Goal: Information Seeking & Learning: Learn about a topic

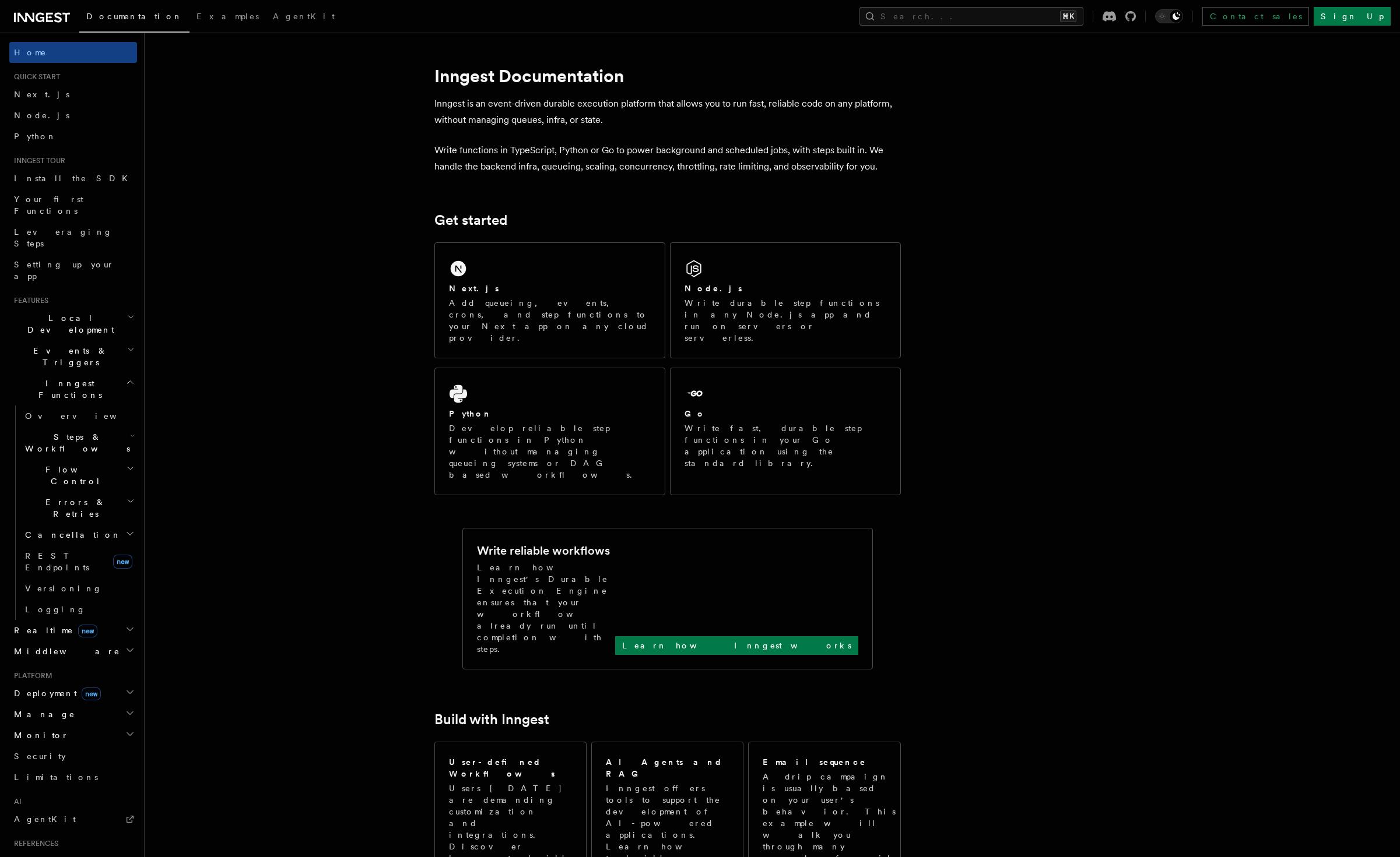
click at [113, 426] on h2 "Steps & Workflows" at bounding box center [78, 442] width 117 height 32
click at [108, 426] on h2 "Steps & Workflows" at bounding box center [78, 442] width 117 height 32
click at [103, 459] on h2 "Flow Control" at bounding box center [78, 475] width 117 height 32
click at [98, 459] on h2 "Flow Control" at bounding box center [78, 475] width 117 height 32
click at [99, 426] on h2 "Steps & Workflows" at bounding box center [78, 442] width 117 height 32
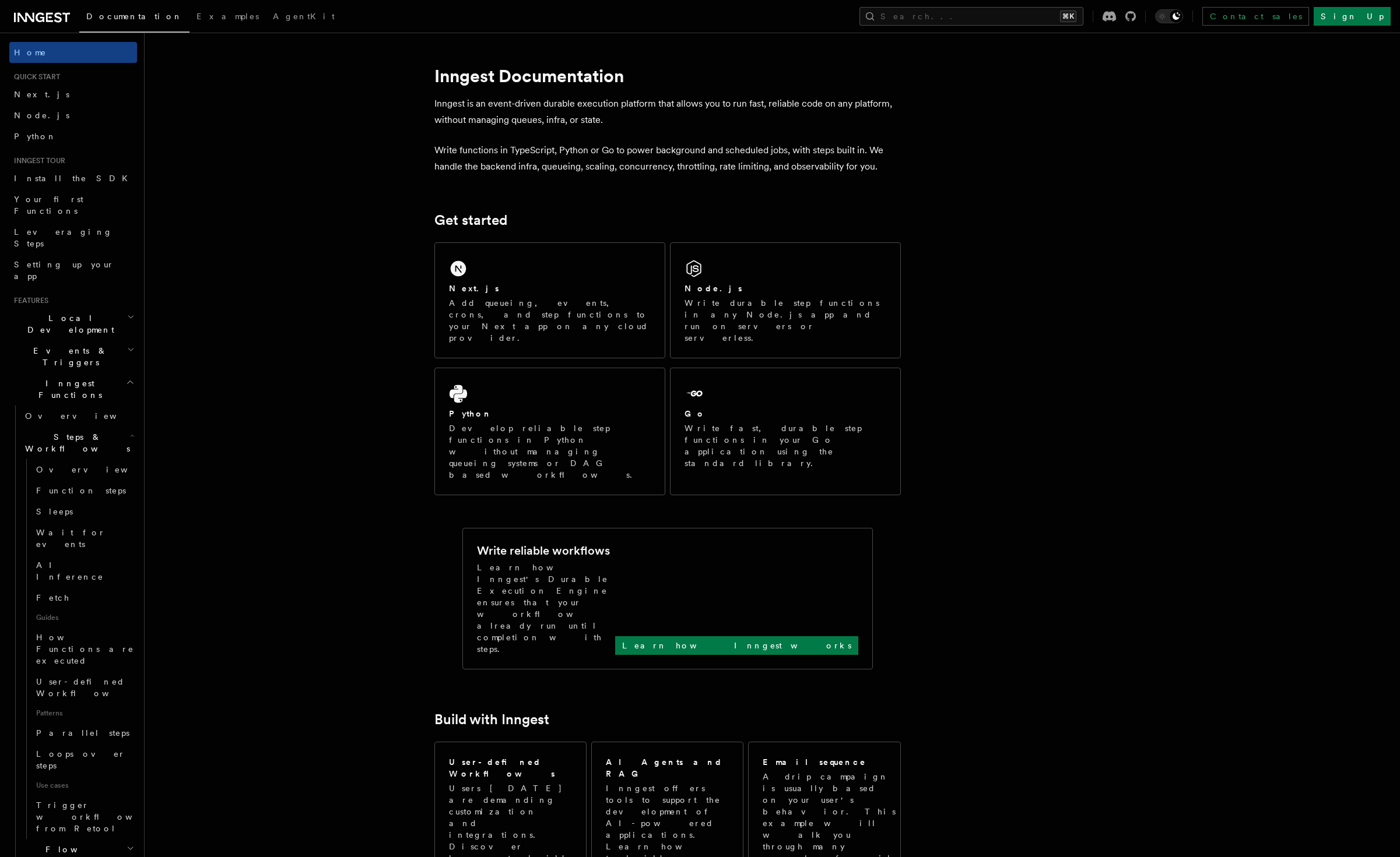
click at [99, 340] on h2 "Events & Triggers" at bounding box center [73, 356] width 128 height 32
click at [84, 537] on span "Direct invocation" at bounding box center [73, 548] width 96 height 21
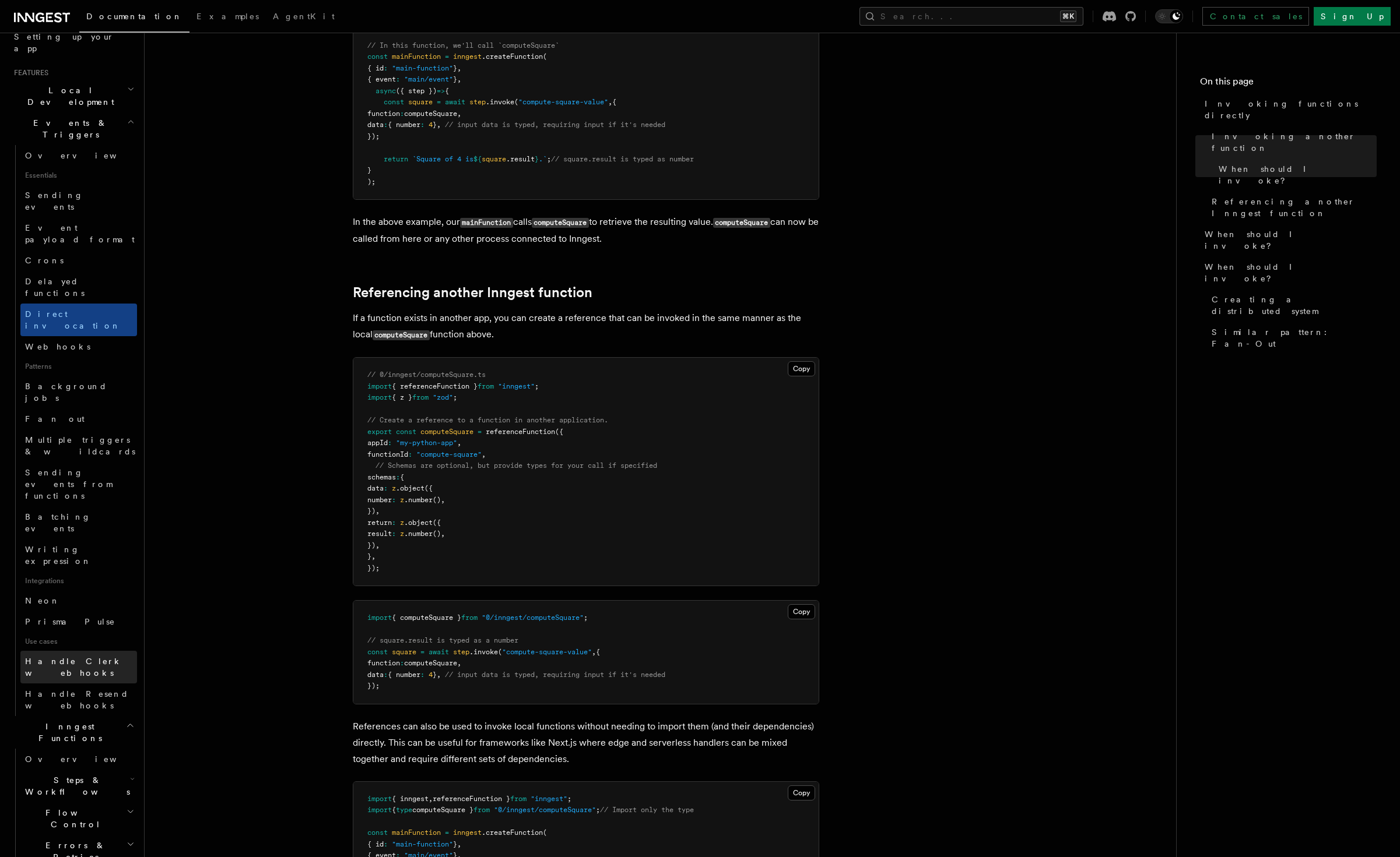
scroll to position [228, 0]
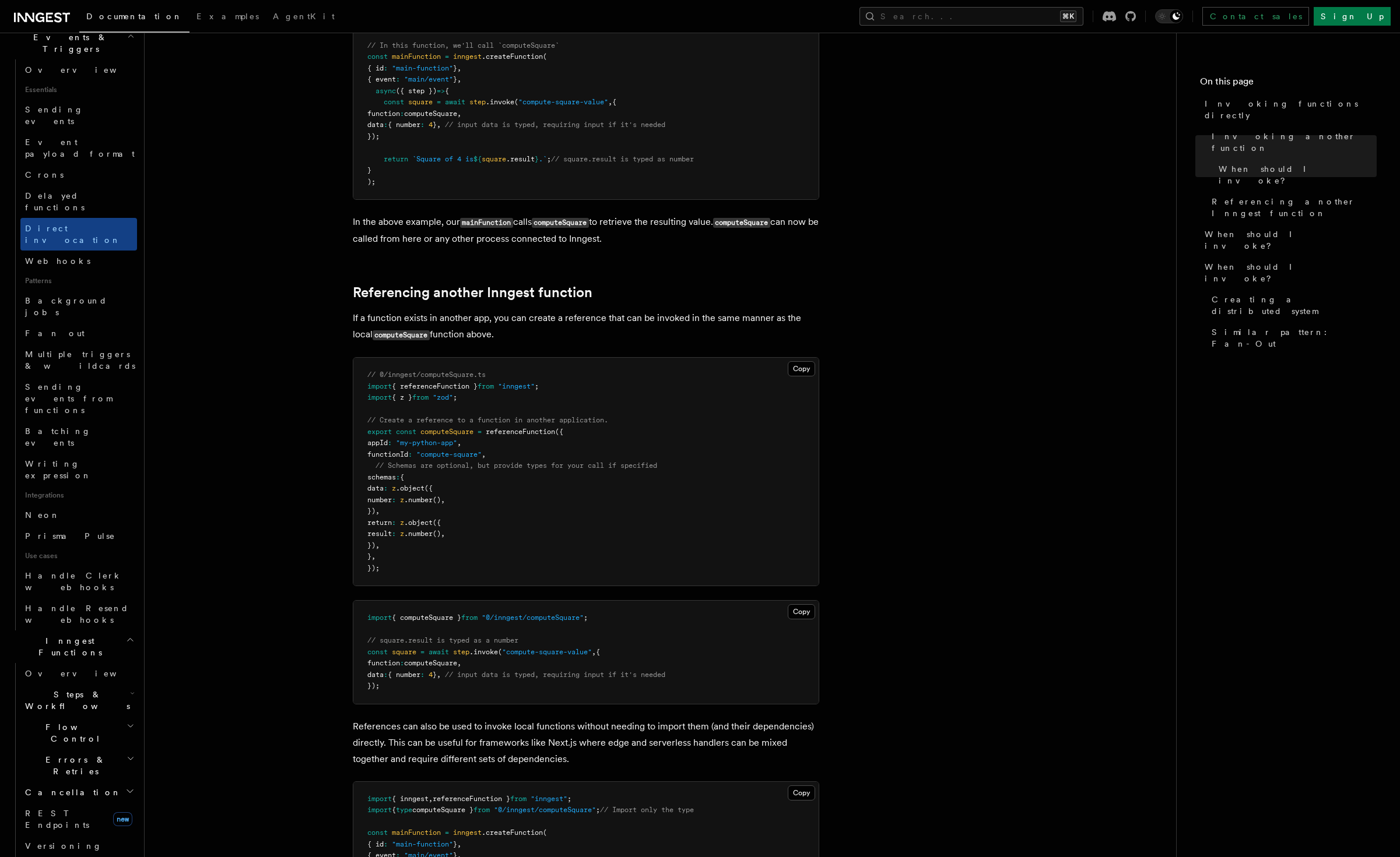
scroll to position [326, 0]
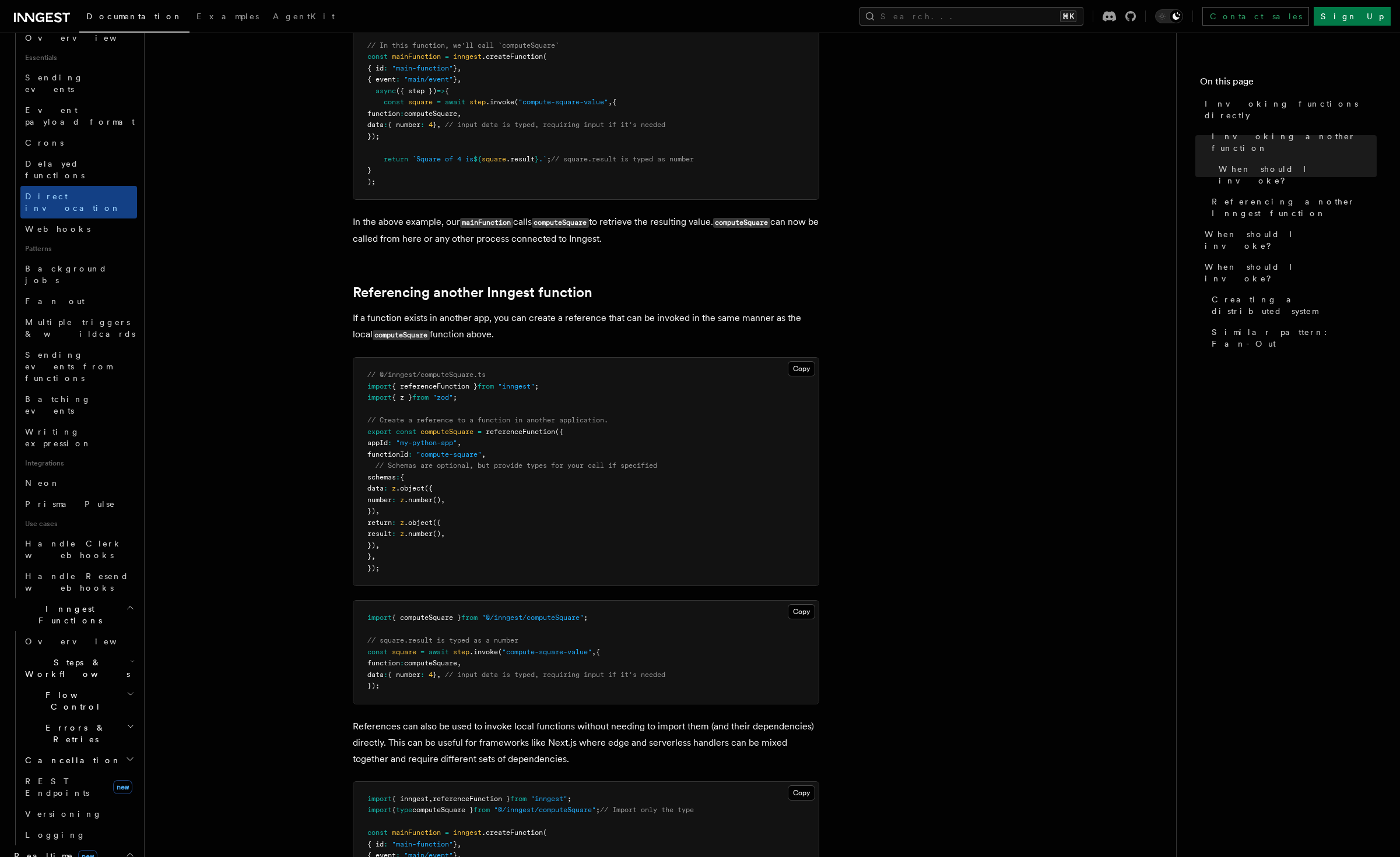
scroll to position [346, 0]
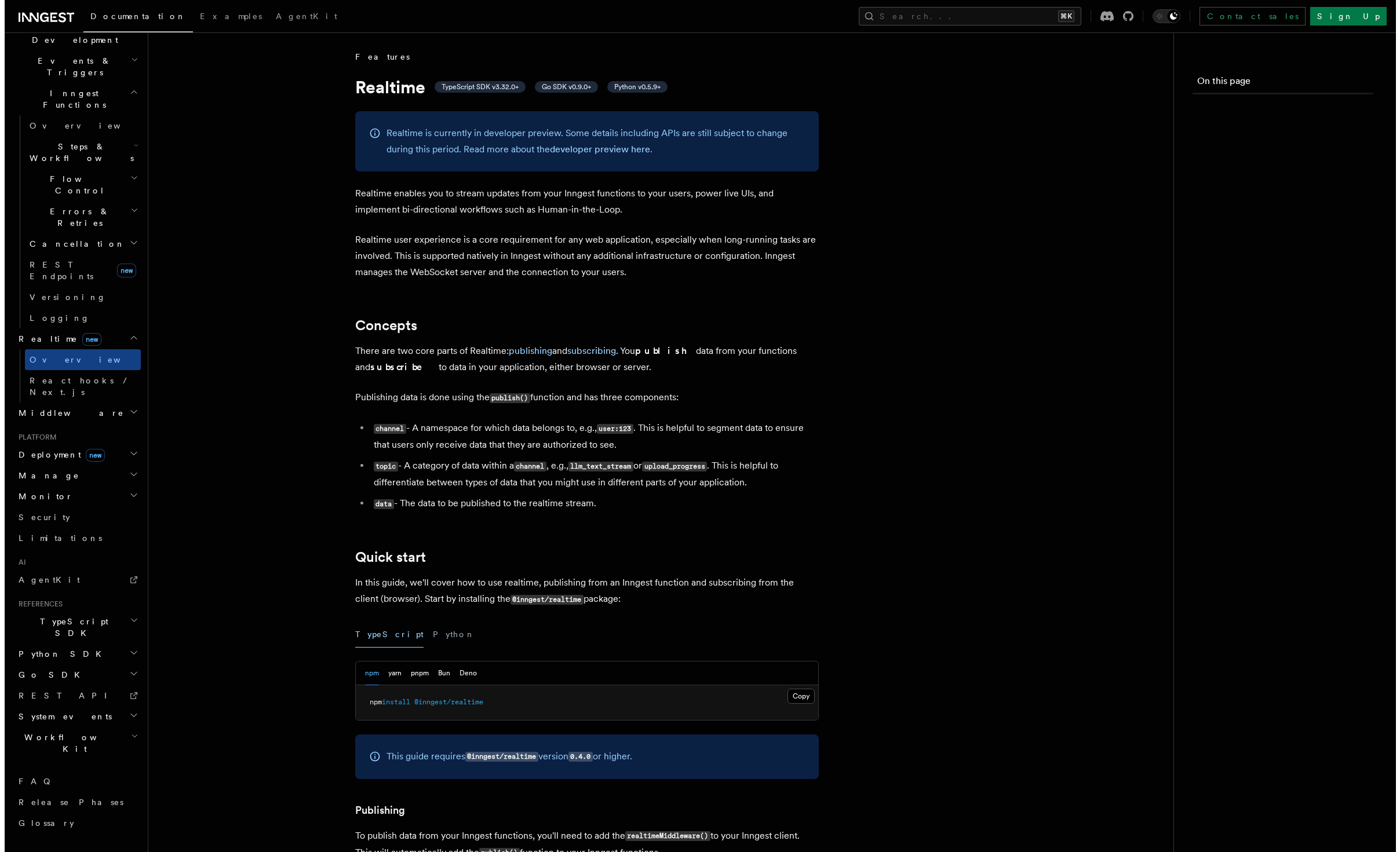
scroll to position [139, 0]
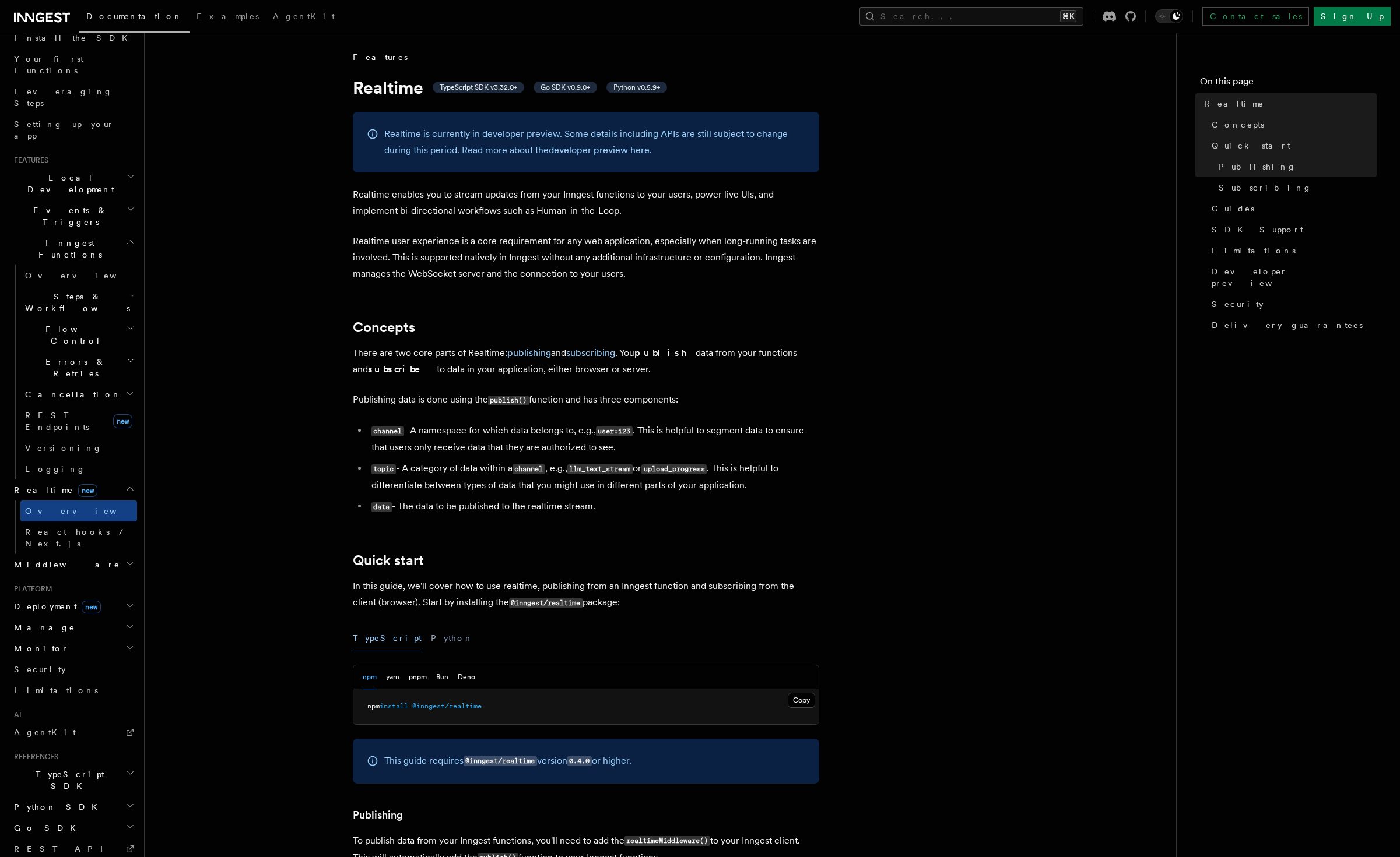
click at [82, 601] on span "new" at bounding box center [92, 607] width 20 height 13
click at [110, 620] on span "new" at bounding box center [120, 756] width 20 height 13
click at [84, 620] on span "DigitalOcean" at bounding box center [88, 798] width 105 height 9
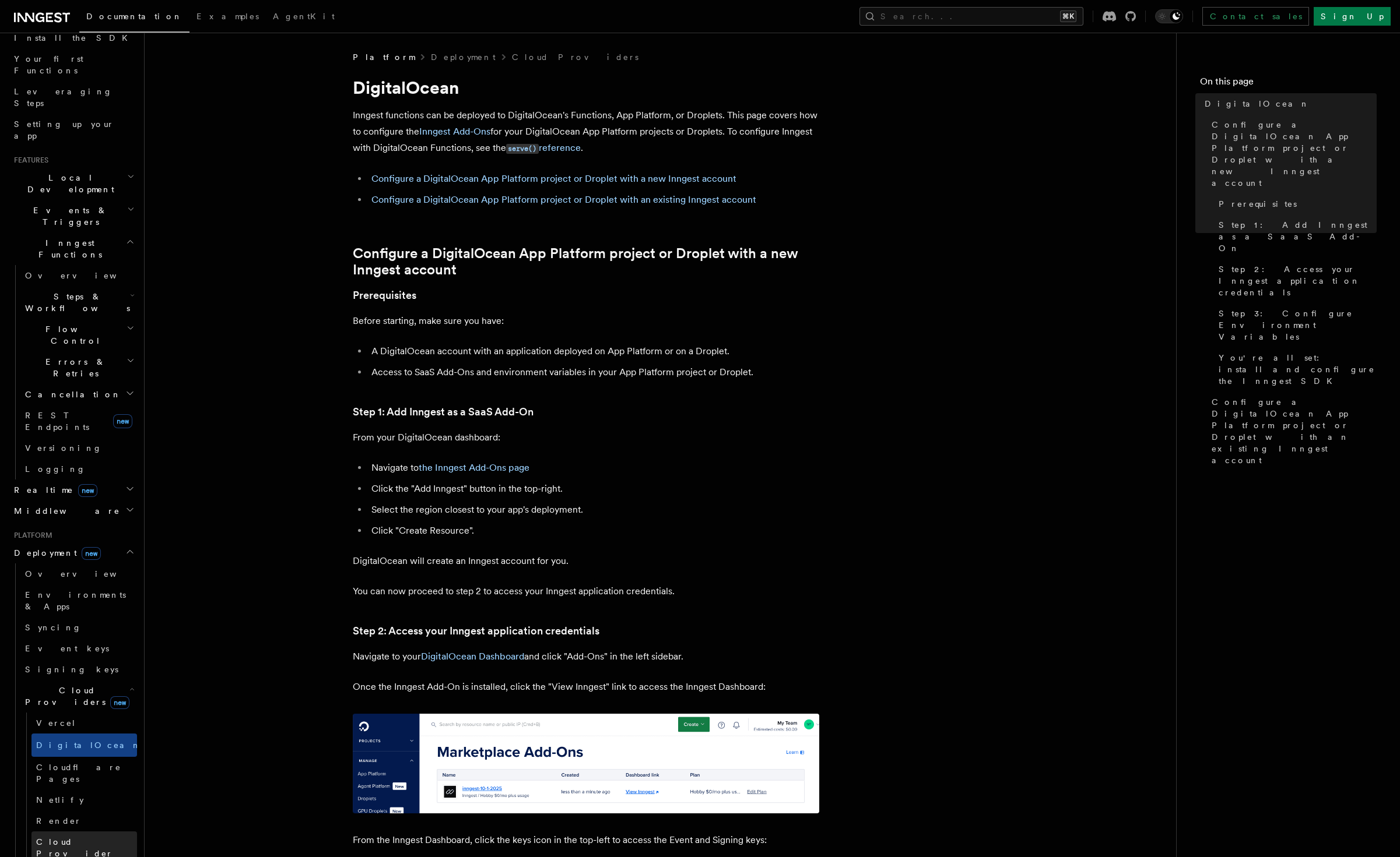
click at [98, 620] on span "Cloud Provider Usage Limits" at bounding box center [84, 853] width 95 height 32
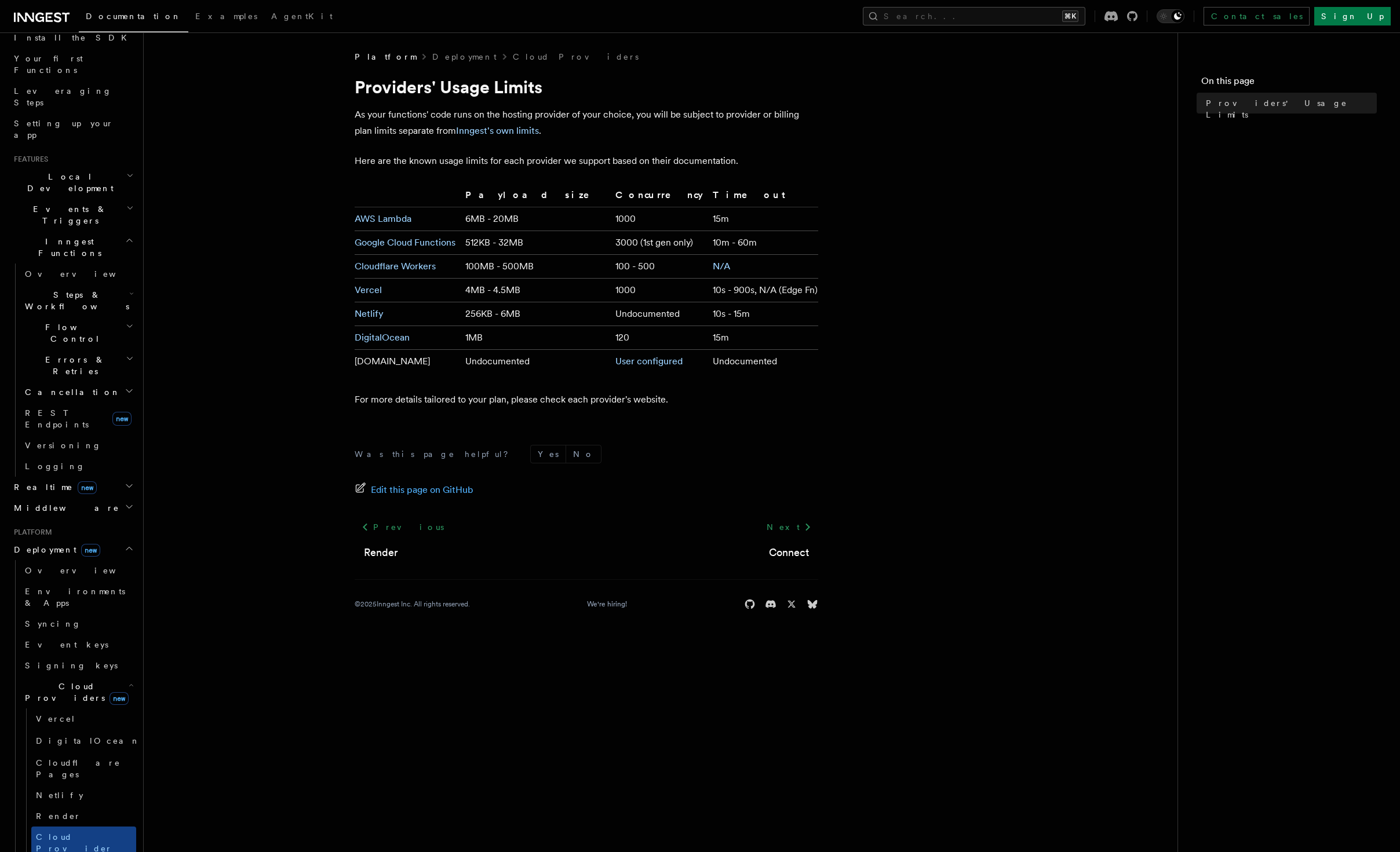
click at [61, 616] on span "Cloud Providers new" at bounding box center [74, 693] width 109 height 23
click at [72, 616] on span "Cloud Providers new" at bounding box center [74, 693] width 109 height 23
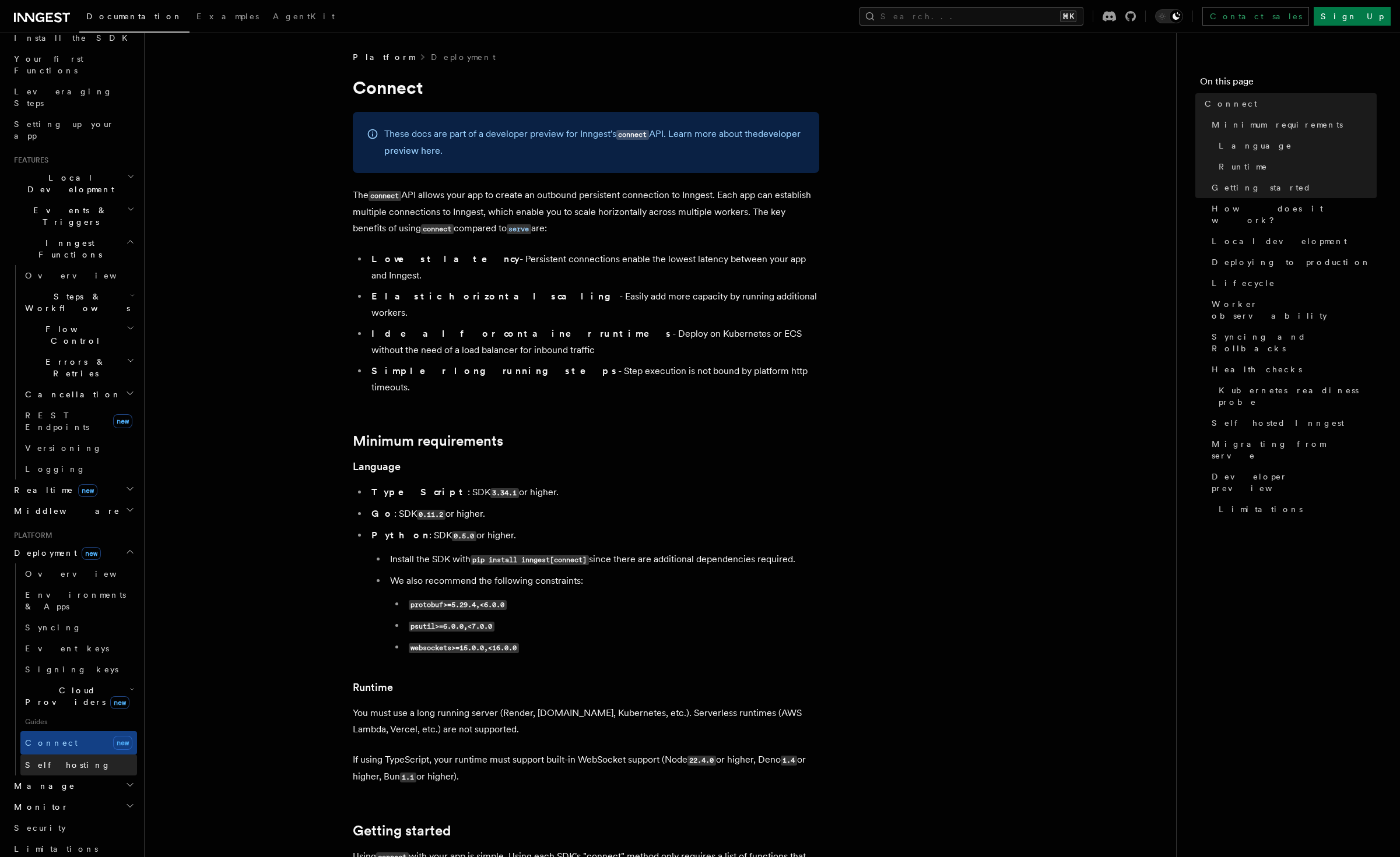
click at [75, 620] on link "Self hosting" at bounding box center [78, 765] width 117 height 21
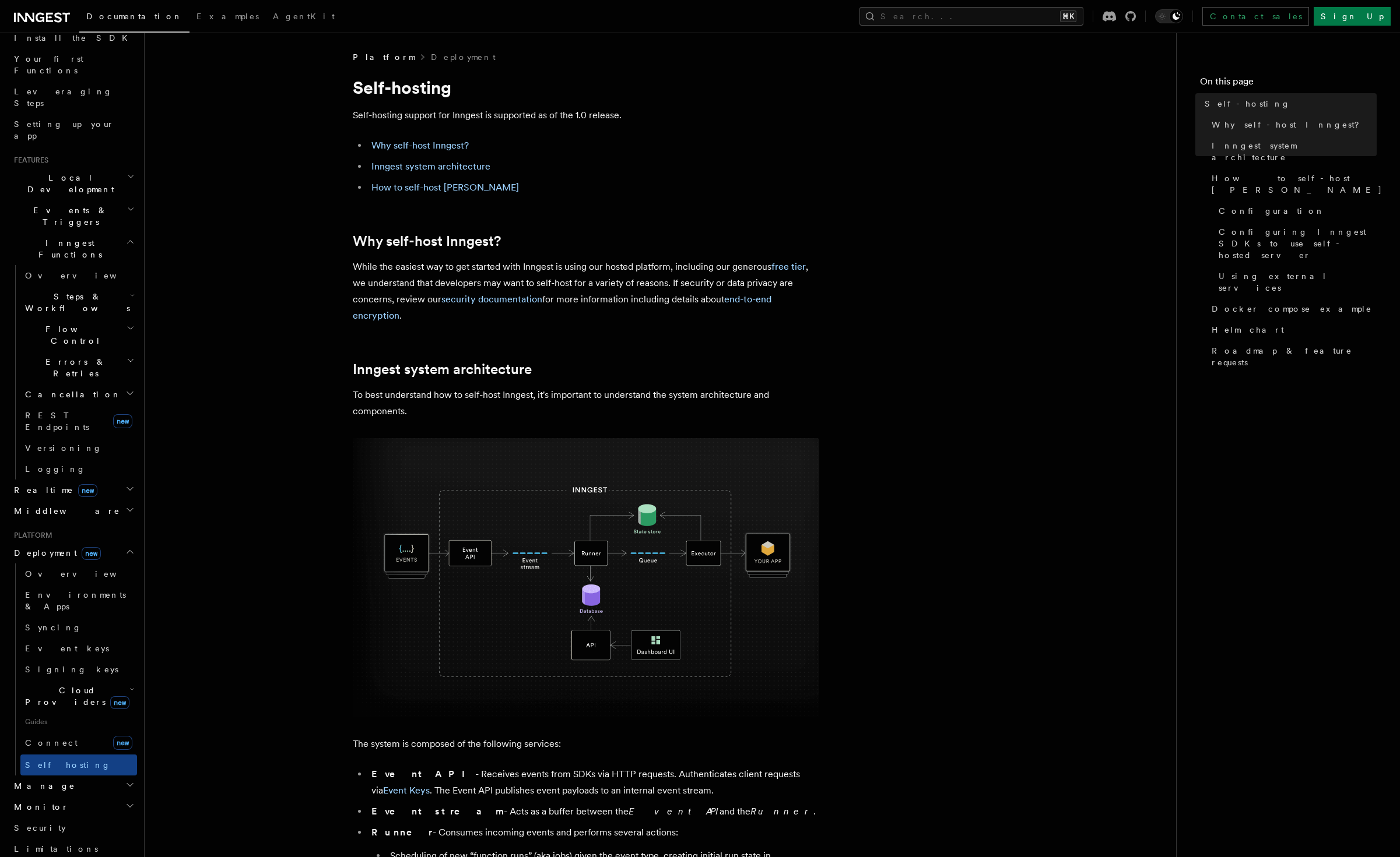
click at [66, 620] on span "Cloud Providers new" at bounding box center [74, 697] width 109 height 23
click at [92, 620] on span "Cloud Provider Usage Limits" at bounding box center [84, 853] width 95 height 32
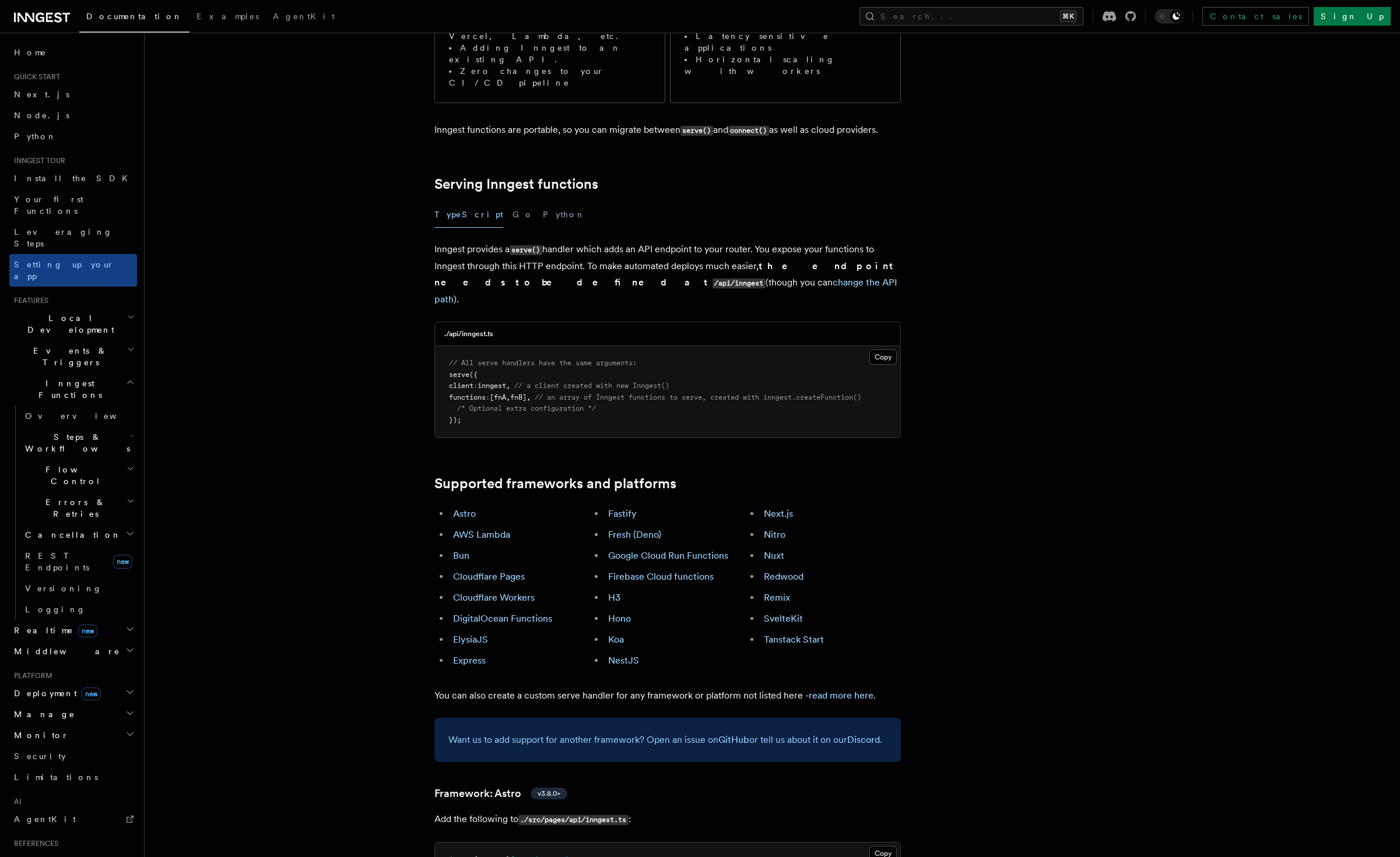
scroll to position [295, 0]
click at [637, 550] on link "Google Cloud Run Functions" at bounding box center [668, 555] width 120 height 11
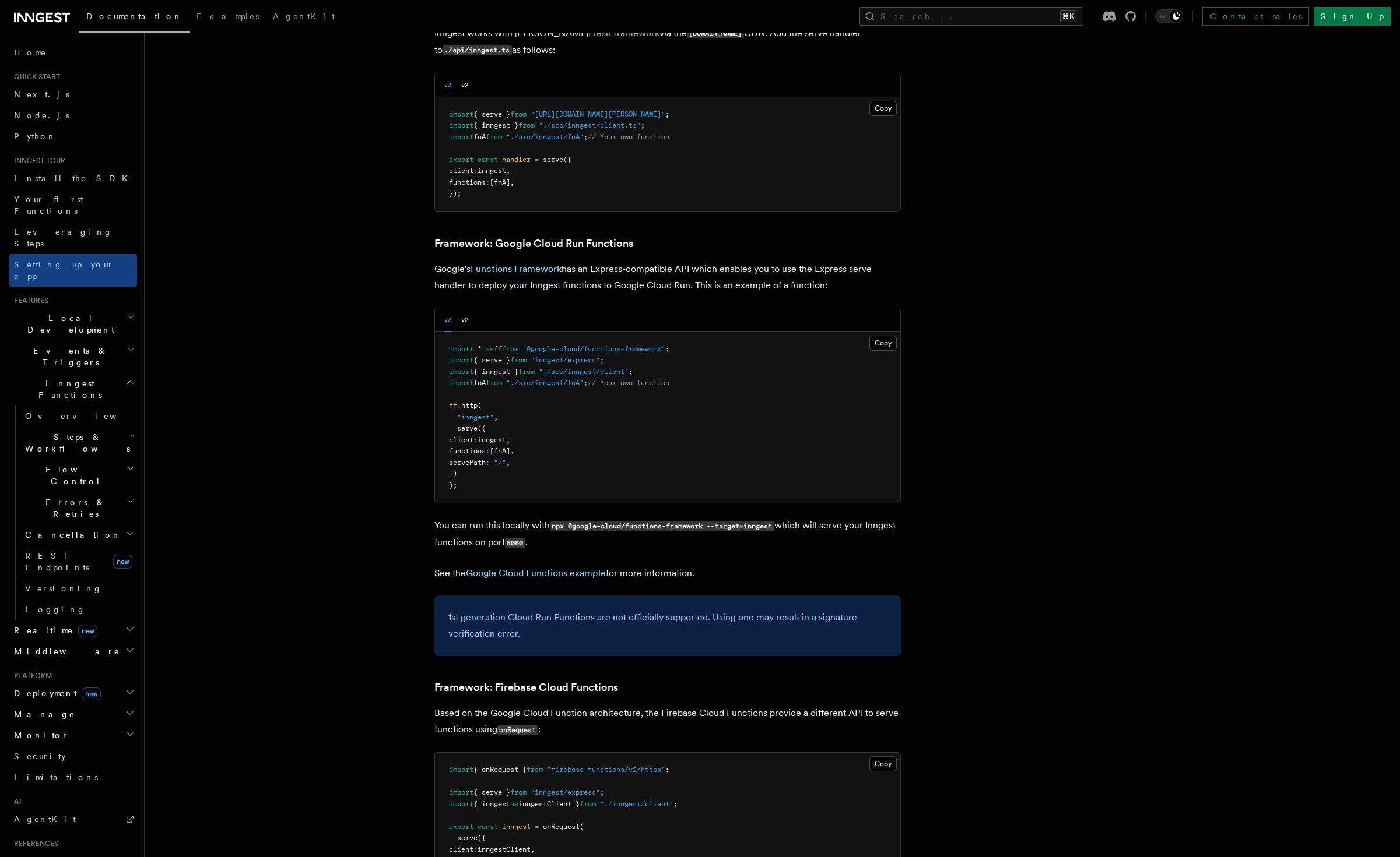
scroll to position [4682, 0]
